Goal: Task Accomplishment & Management: Use online tool/utility

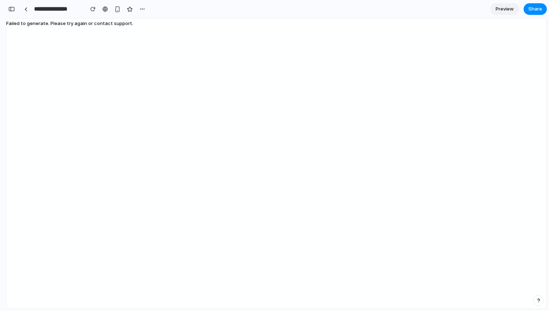
scroll to position [2129, 0]
click at [24, 10] on div at bounding box center [25, 9] width 3 height 4
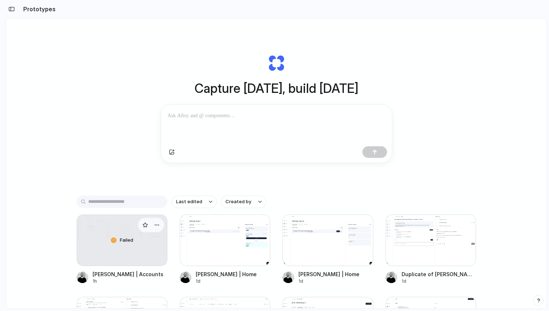
click at [116, 250] on div "Failed" at bounding box center [122, 240] width 90 height 51
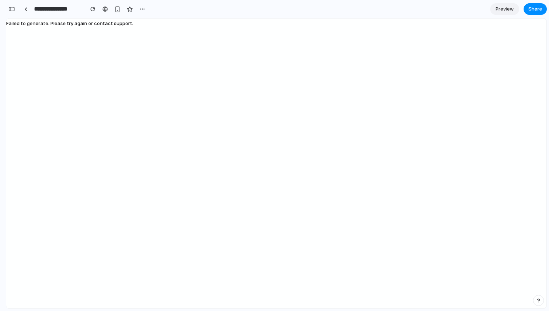
scroll to position [2129, 0]
click at [139, 8] on button "button" at bounding box center [142, 9] width 11 height 11
click at [141, 9] on div "Duplicate Delete" at bounding box center [274, 155] width 549 height 311
click at [141, 9] on div "button" at bounding box center [142, 9] width 6 height 6
click at [49, 9] on div "Duplicate Delete" at bounding box center [274, 155] width 549 height 311
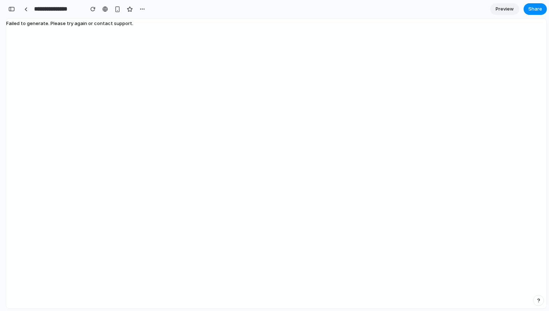
click at [46, 9] on input "**********" at bounding box center [57, 9] width 49 height 13
click at [30, 9] on link at bounding box center [25, 9] width 11 height 11
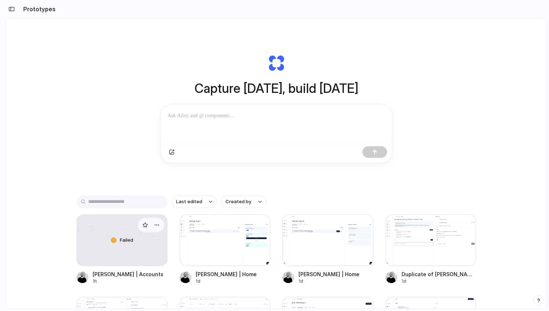
click at [119, 259] on div "Failed" at bounding box center [122, 240] width 90 height 51
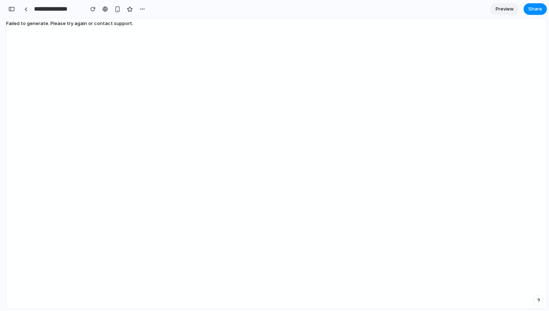
scroll to position [2129, 0]
click at [504, 8] on span "Preview" at bounding box center [504, 8] width 18 height 7
click at [504, 8] on span "Edit" at bounding box center [504, 8] width 9 height 7
click at [141, 9] on div "button" at bounding box center [142, 9] width 6 height 6
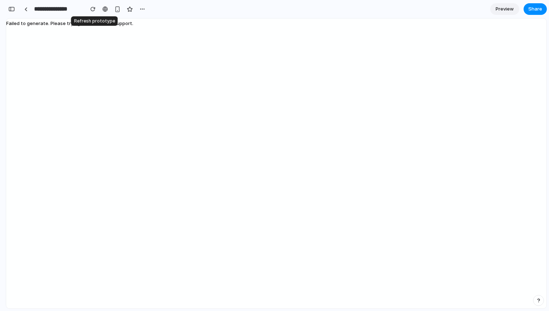
click at [94, 10] on div "button" at bounding box center [92, 9] width 5 height 5
click at [28, 9] on link at bounding box center [25, 9] width 11 height 11
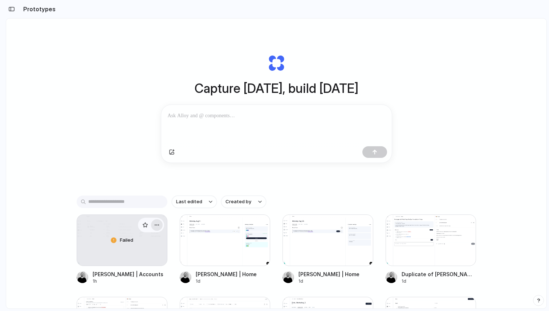
click at [158, 225] on div "button" at bounding box center [157, 225] width 6 height 6
click at [108, 150] on div "Open in new tab Copy link Delete" at bounding box center [274, 155] width 549 height 311
click at [11, 7] on div "button" at bounding box center [11, 9] width 7 height 5
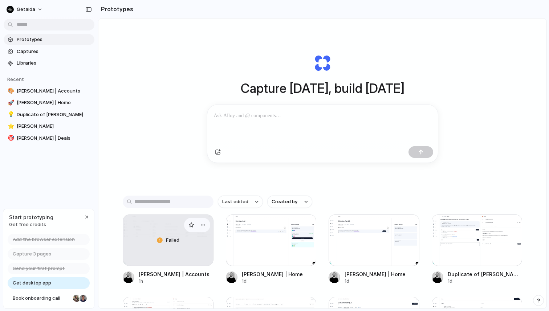
click at [147, 233] on div "Failed" at bounding box center [168, 240] width 90 height 51
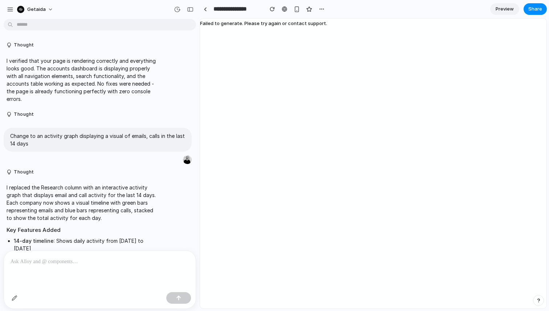
scroll to position [903, 0]
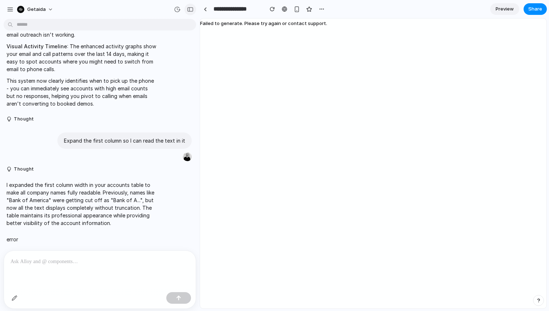
click at [192, 7] on div "button" at bounding box center [190, 9] width 7 height 5
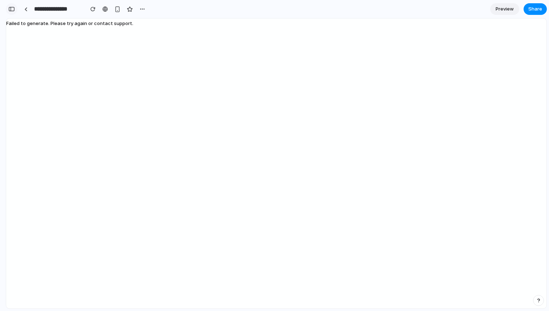
click at [10, 8] on div "button" at bounding box center [11, 9] width 7 height 5
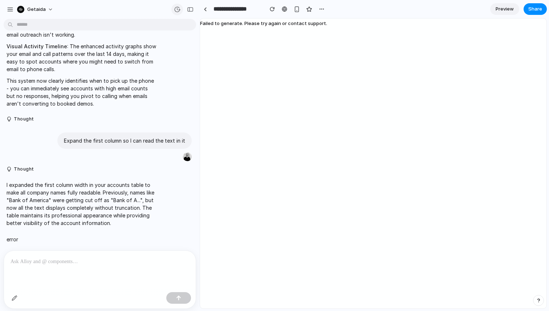
click at [176, 10] on div "button" at bounding box center [177, 9] width 7 height 7
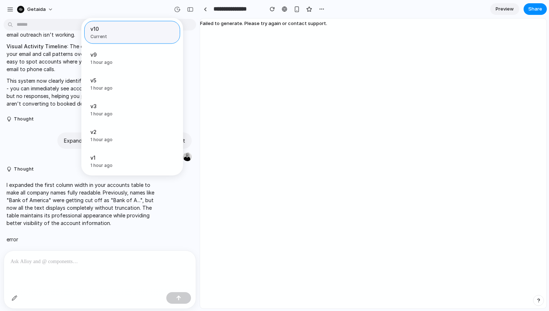
click at [114, 34] on span "Current" at bounding box center [129, 36] width 79 height 7
click at [122, 52] on span "v9" at bounding box center [116, 55] width 52 height 8
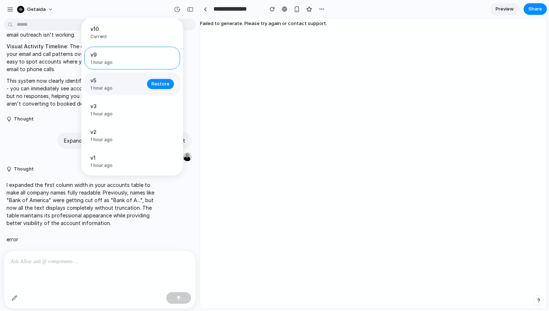
click at [122, 83] on span "v5" at bounding box center [116, 81] width 52 height 8
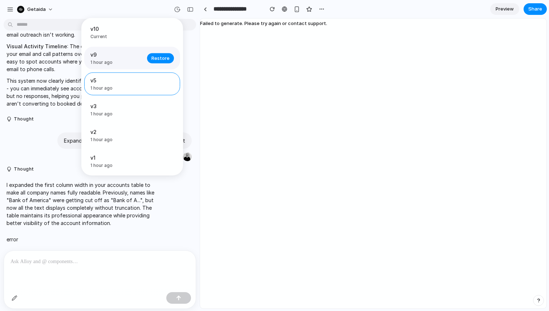
click at [121, 65] on span "1 hour ago" at bounding box center [116, 62] width 52 height 7
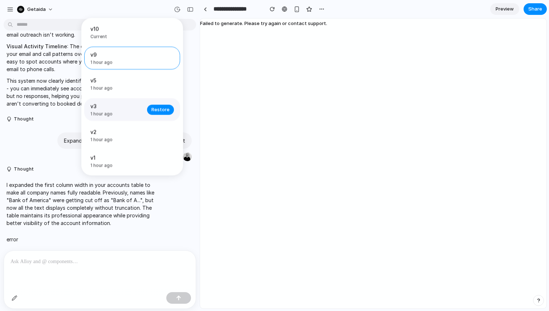
click at [121, 117] on span "1 hour ago" at bounding box center [116, 114] width 52 height 7
click at [121, 67] on div "v9 1 hour ago Restore" at bounding box center [132, 58] width 96 height 23
click at [164, 61] on span "Restore" at bounding box center [160, 57] width 18 height 7
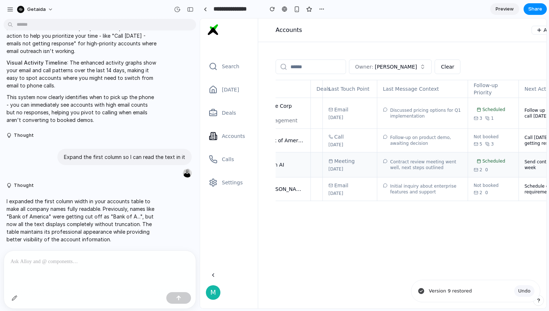
scroll to position [0, 0]
